Goal: Check status: Check status

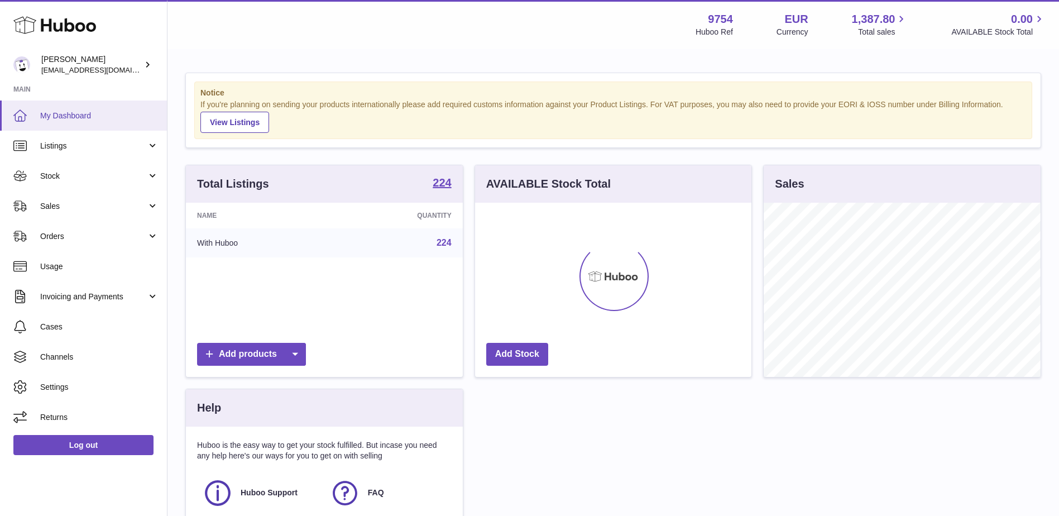
scroll to position [174, 276]
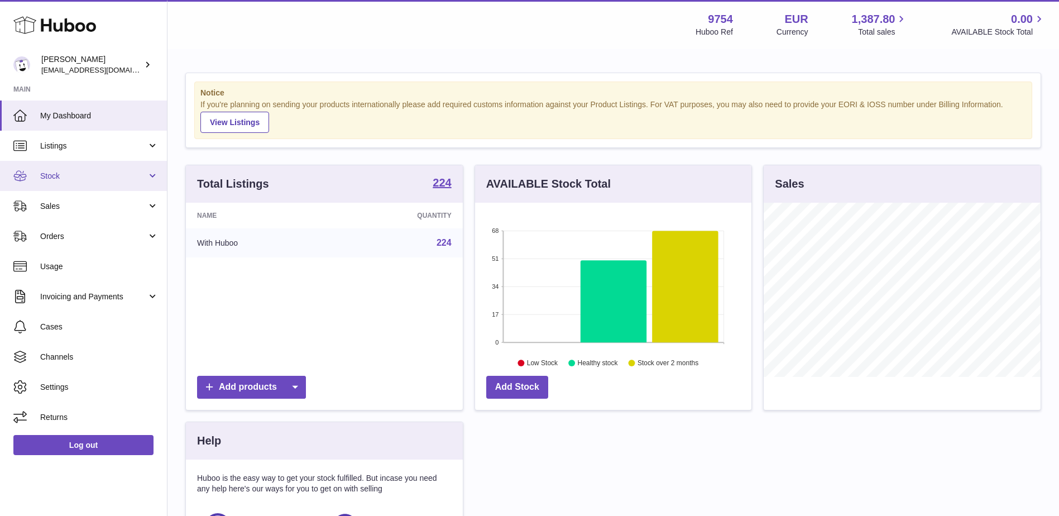
click at [75, 167] on link "Stock" at bounding box center [83, 176] width 167 height 30
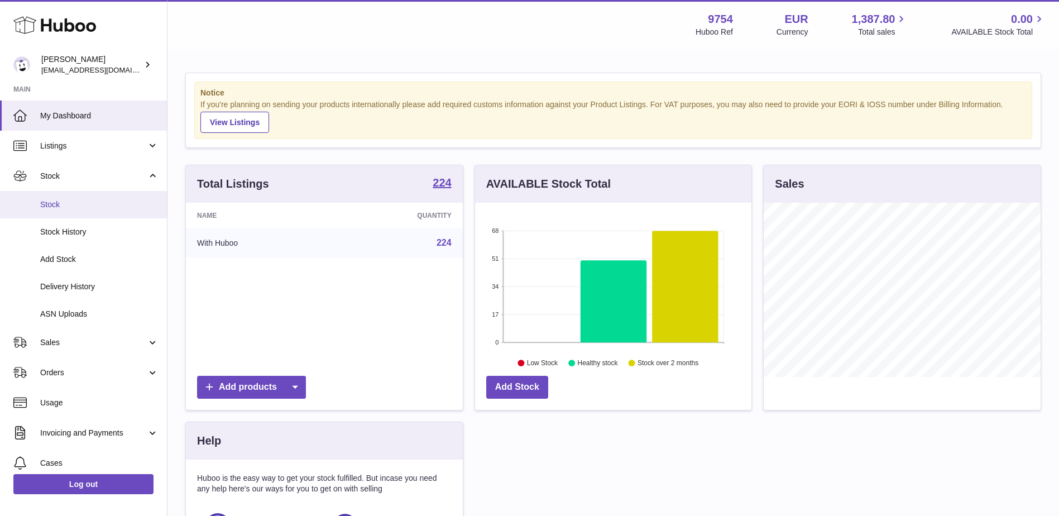
click at [87, 205] on span "Stock" at bounding box center [99, 204] width 118 height 11
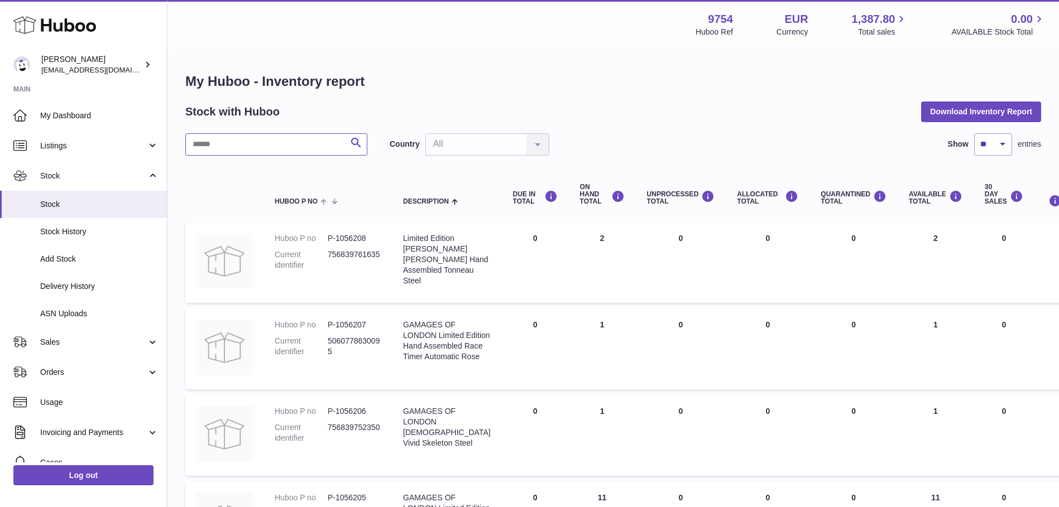
click at [256, 140] on input "text" at bounding box center [276, 144] width 182 height 22
type input "**********"
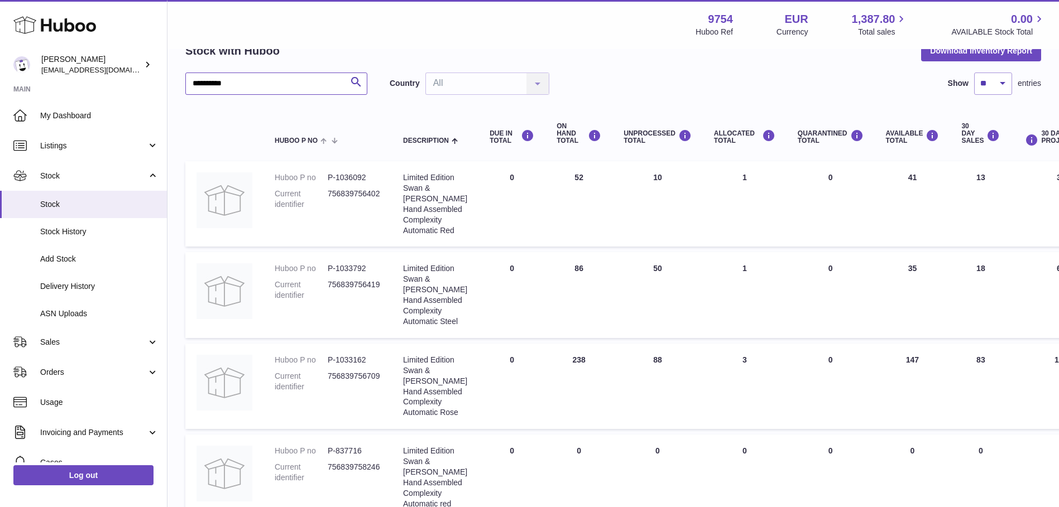
scroll to position [56, 0]
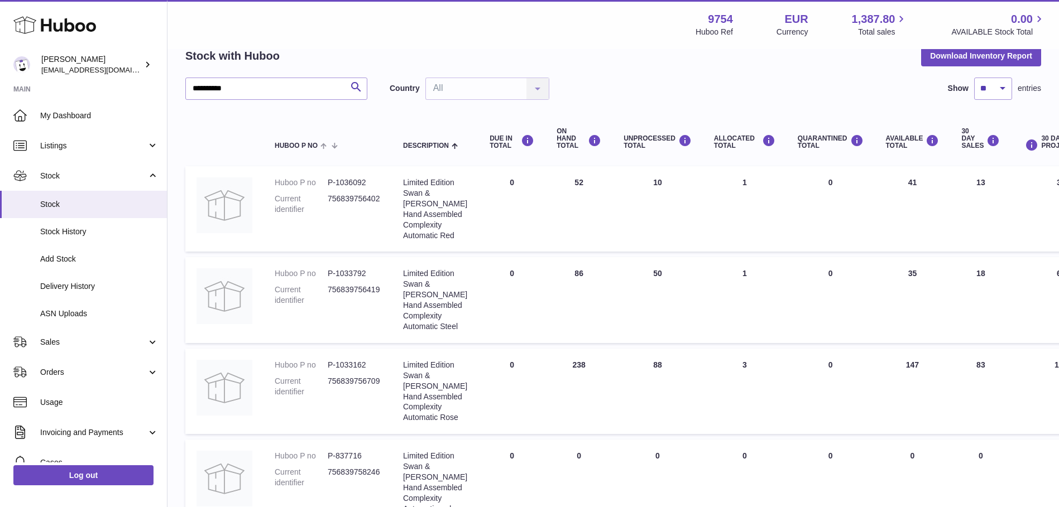
click at [648, 273] on td "UNPROCESSED Total 50" at bounding box center [657, 299] width 90 height 85
click at [70, 376] on span "Orders" at bounding box center [93, 372] width 107 height 11
click at [70, 397] on span "Orders" at bounding box center [99, 401] width 118 height 11
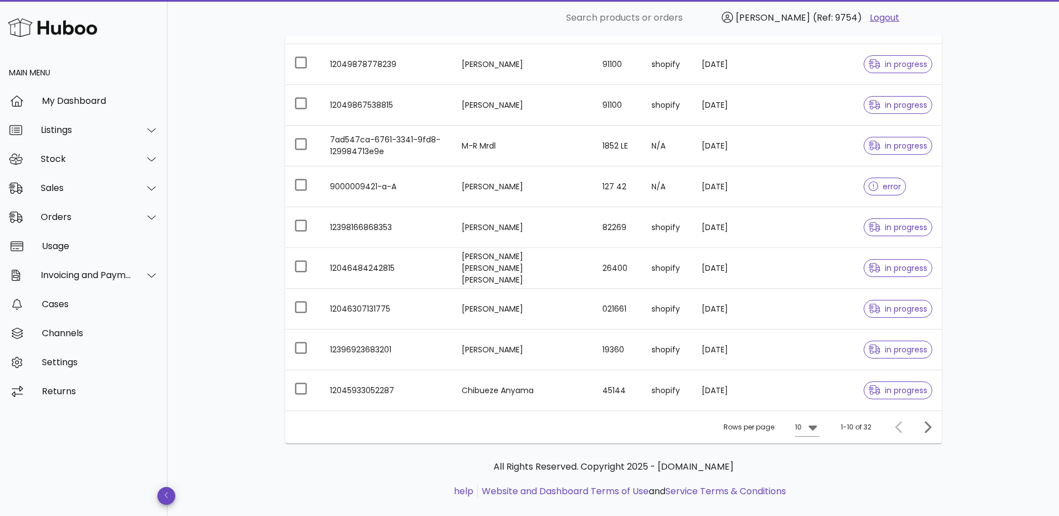
scroll to position [219, 0]
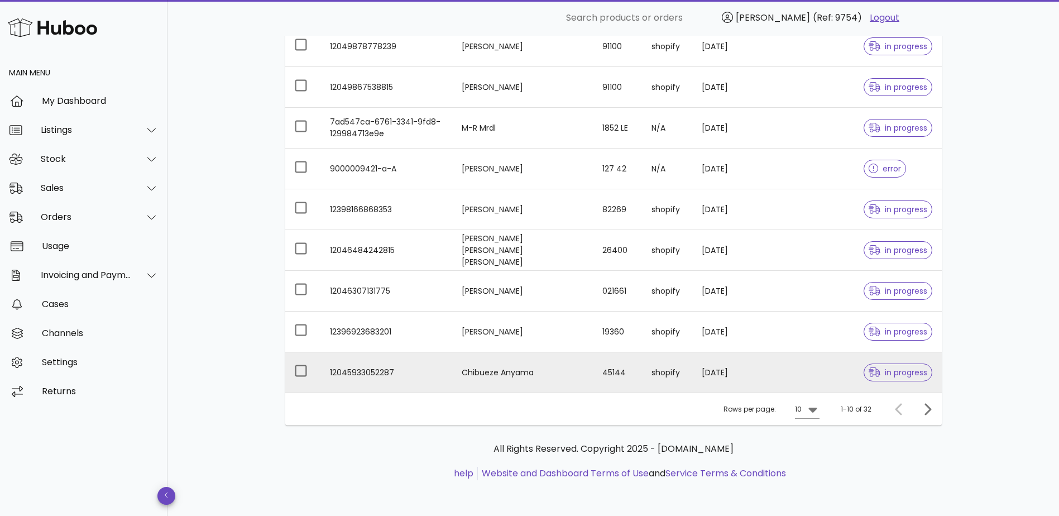
click at [786, 364] on td at bounding box center [772, 372] width 45 height 40
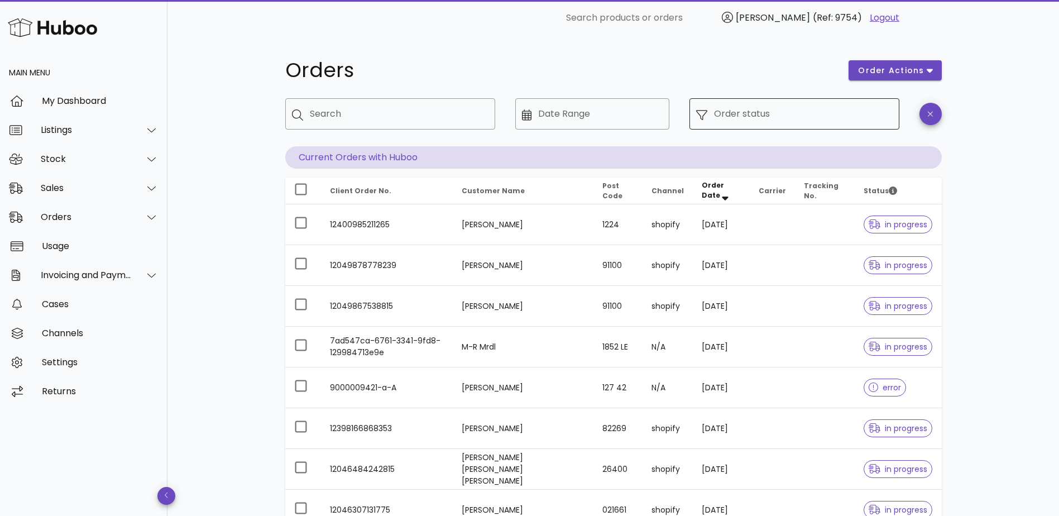
click at [777, 121] on input "Order status" at bounding box center [803, 114] width 179 height 18
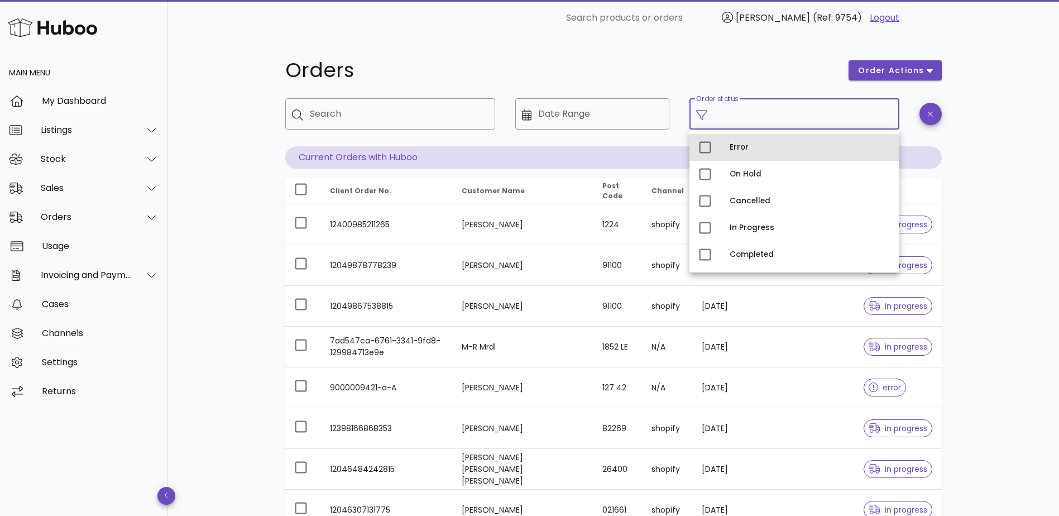
click at [736, 150] on div "Error" at bounding box center [810, 147] width 161 height 9
type input "**********"
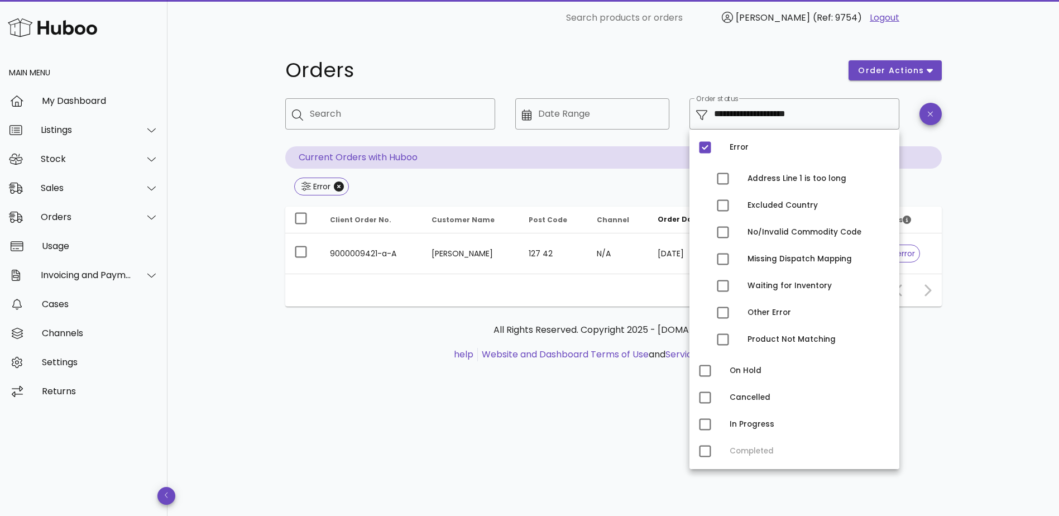
click at [1014, 173] on div "**********" at bounding box center [613, 276] width 892 height 480
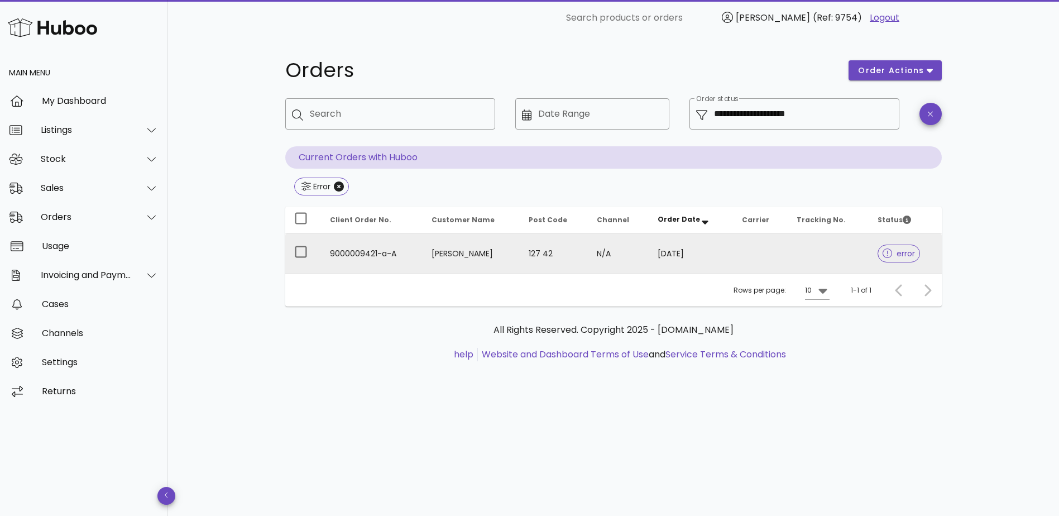
click at [770, 256] on td at bounding box center [760, 253] width 55 height 40
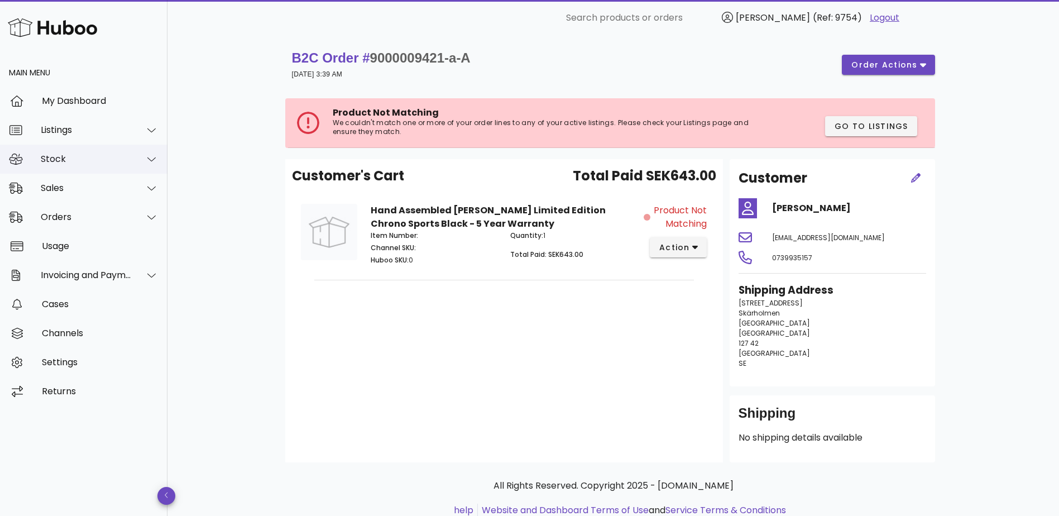
click at [45, 148] on div "Stock" at bounding box center [83, 159] width 167 height 29
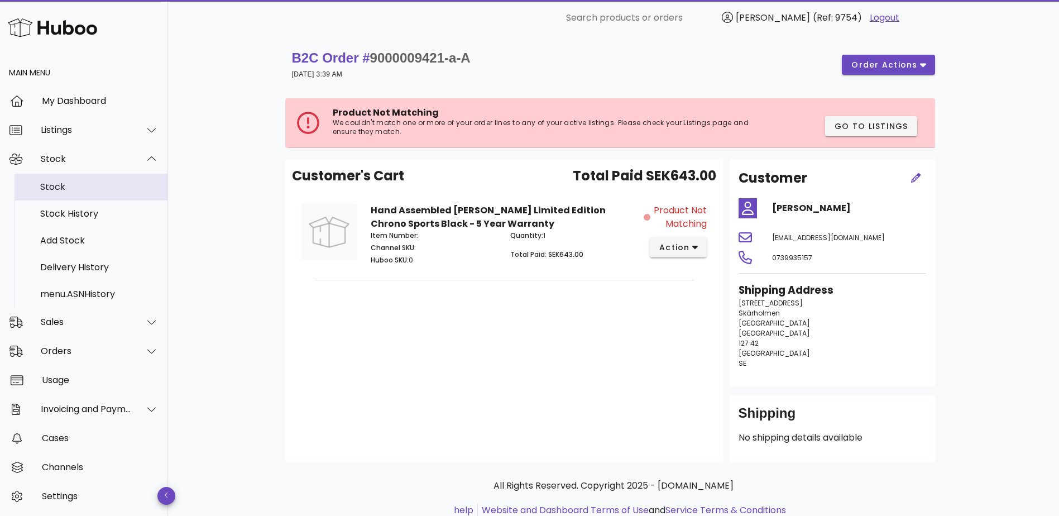
click at [63, 191] on div "Stock" at bounding box center [99, 186] width 118 height 11
